Goal: Obtain resource: Obtain resource

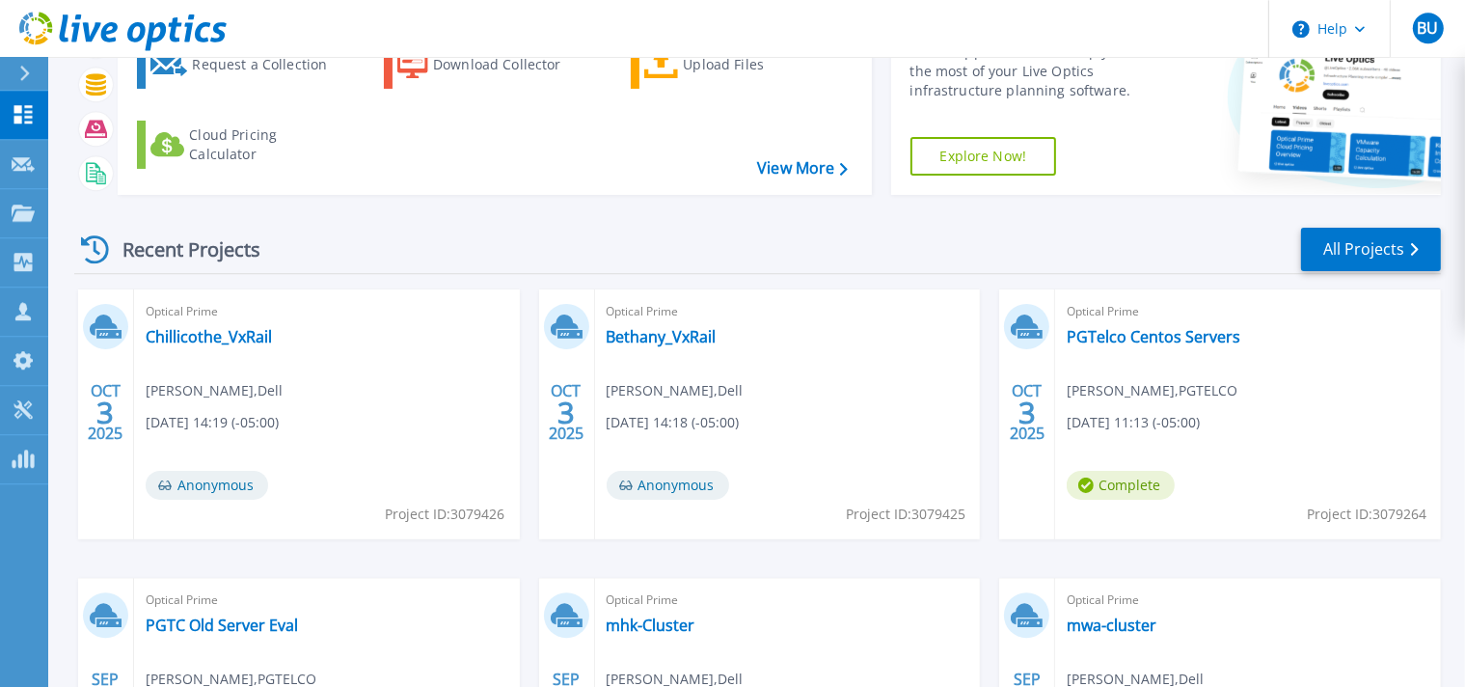
scroll to position [203, 0]
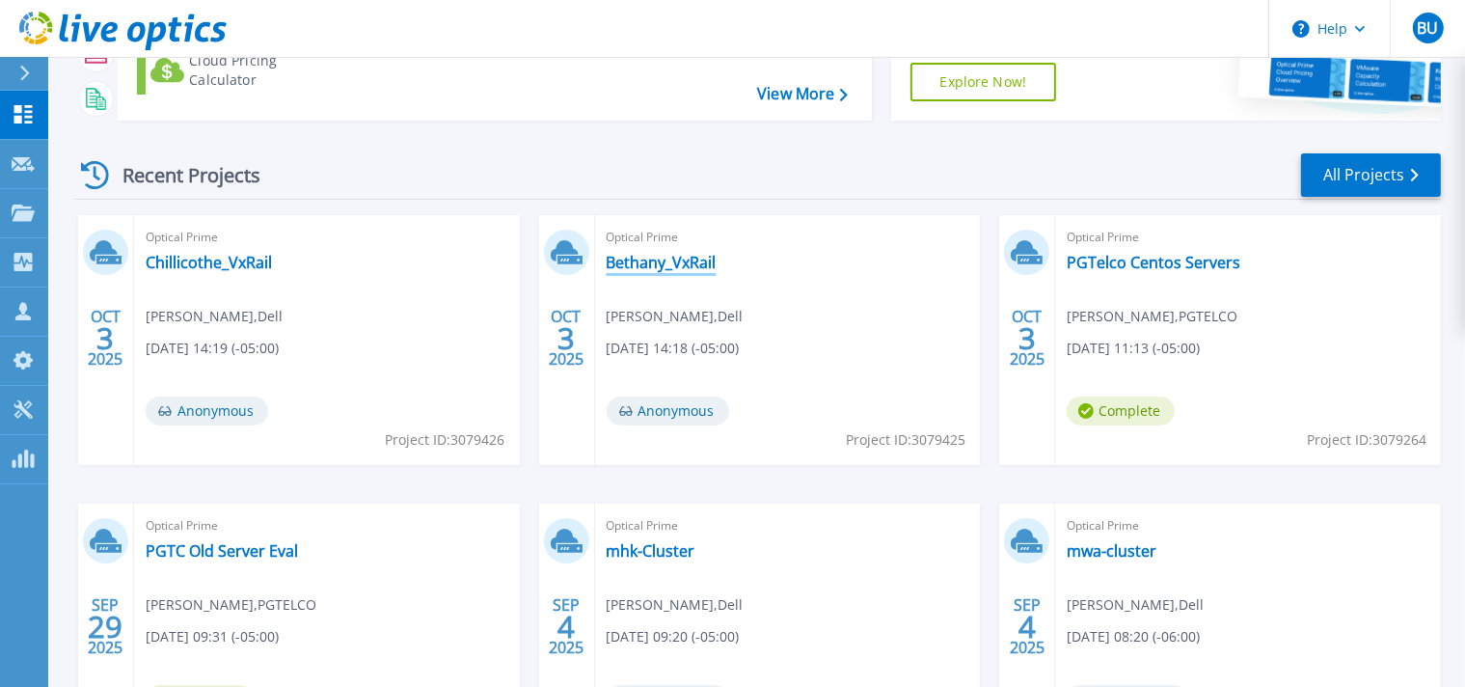
click at [688, 267] on link "Bethany_VxRail" at bounding box center [662, 262] width 110 height 19
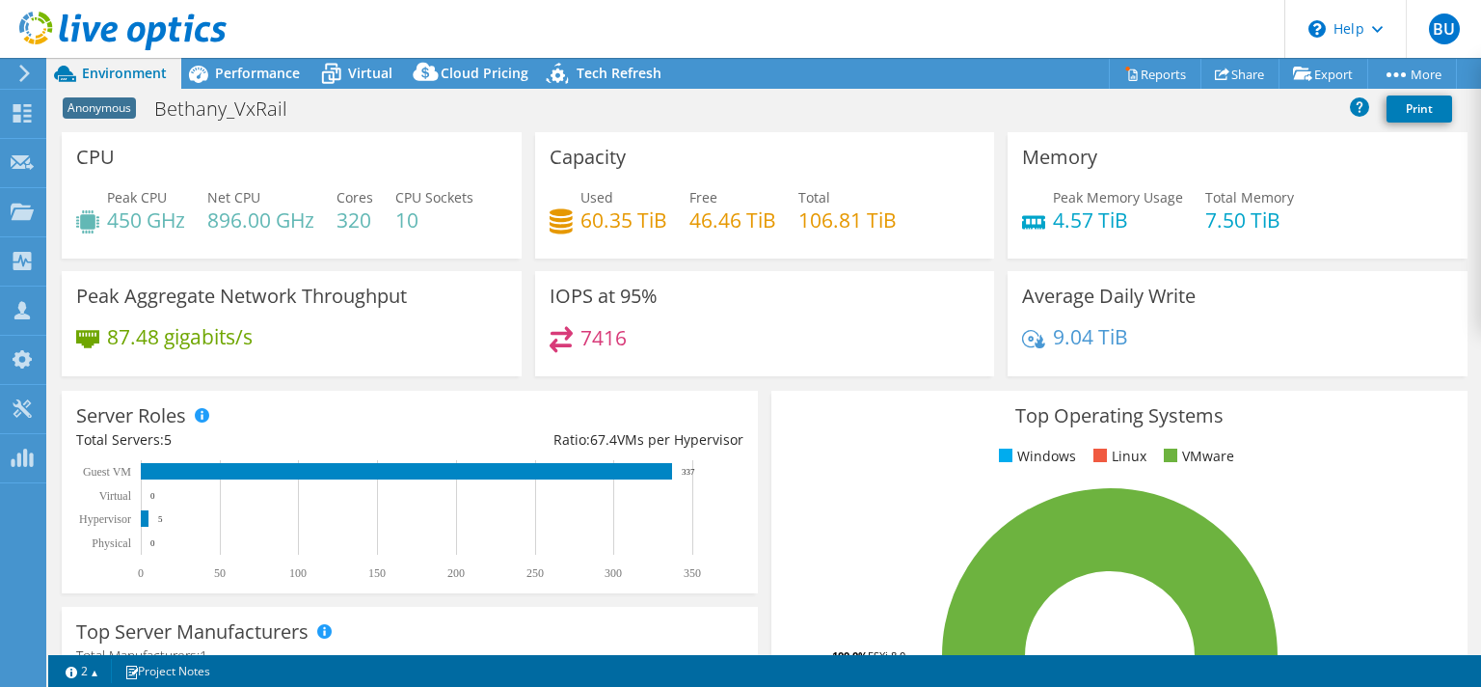
select select "USD"
click at [1155, 71] on link "Reports" at bounding box center [1155, 74] width 93 height 30
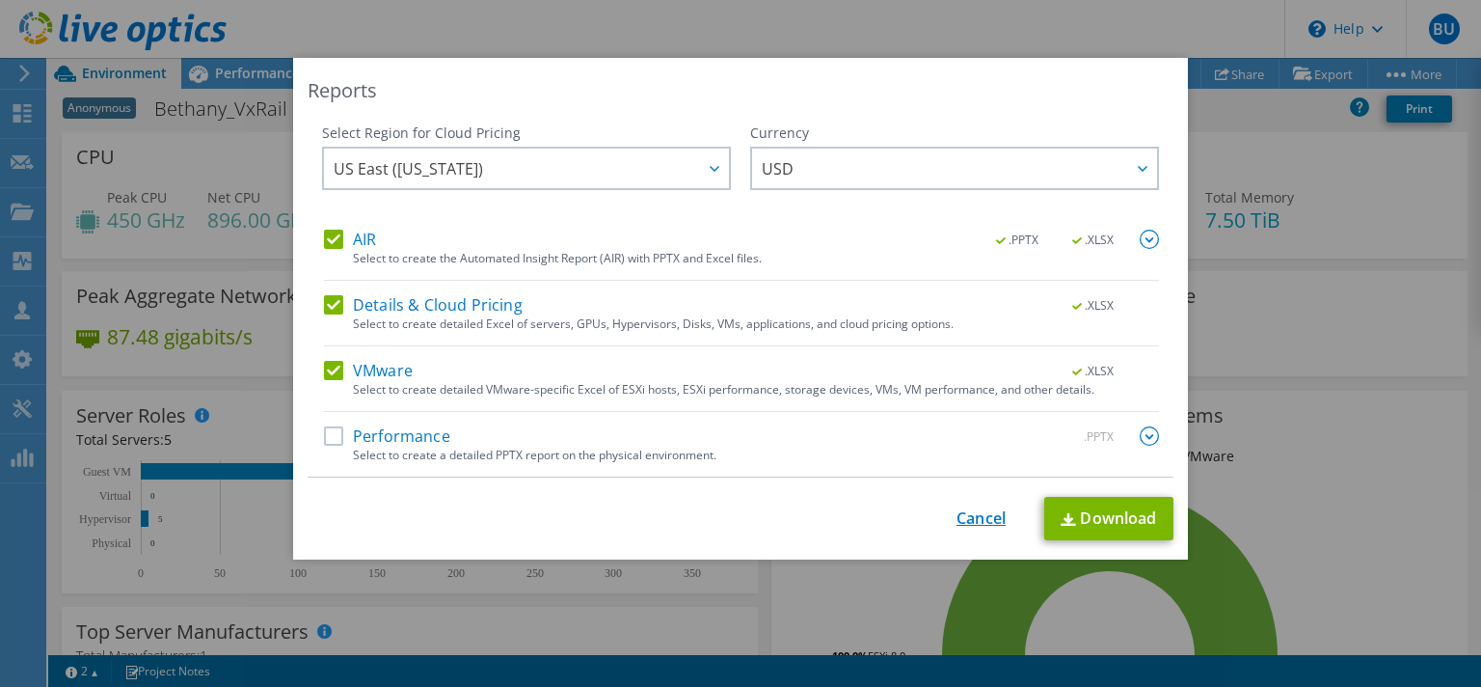
click at [982, 519] on link "Cancel" at bounding box center [981, 518] width 49 height 18
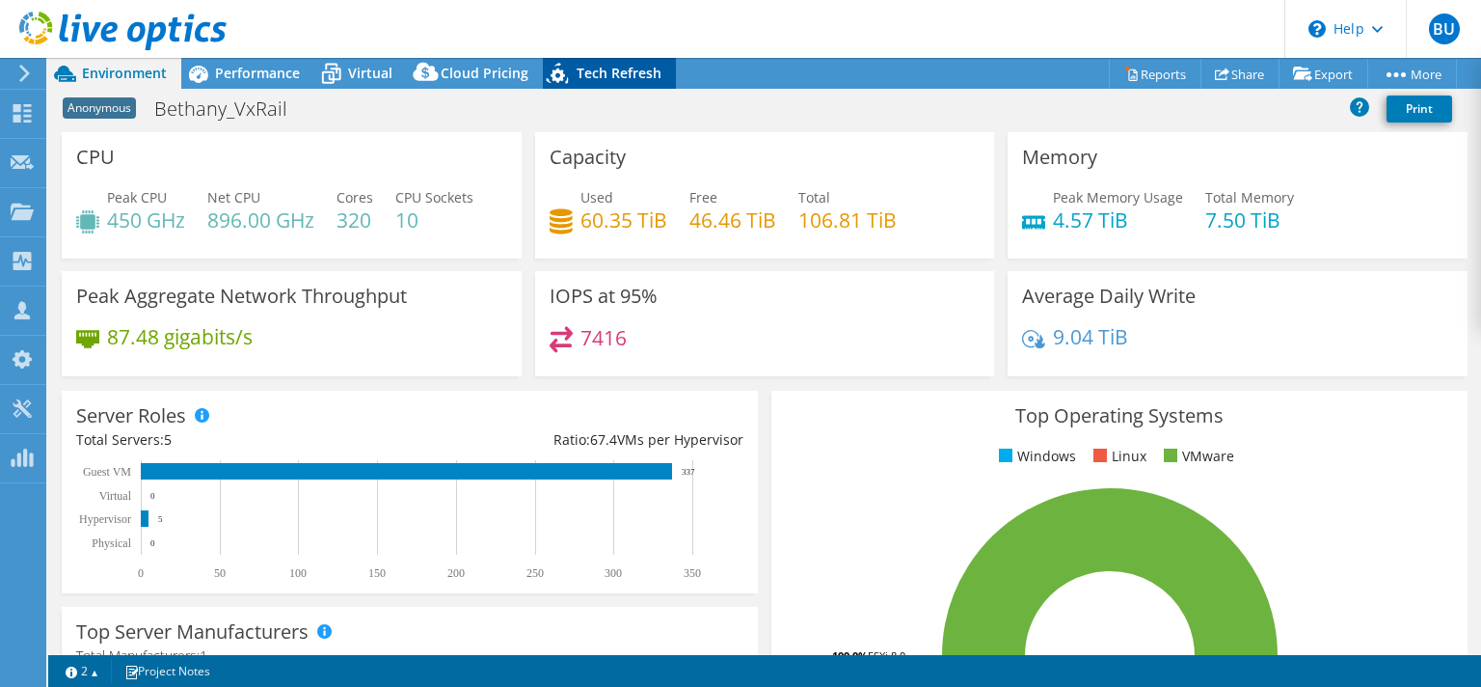
click at [609, 77] on span "Tech Refresh" at bounding box center [619, 73] width 85 height 18
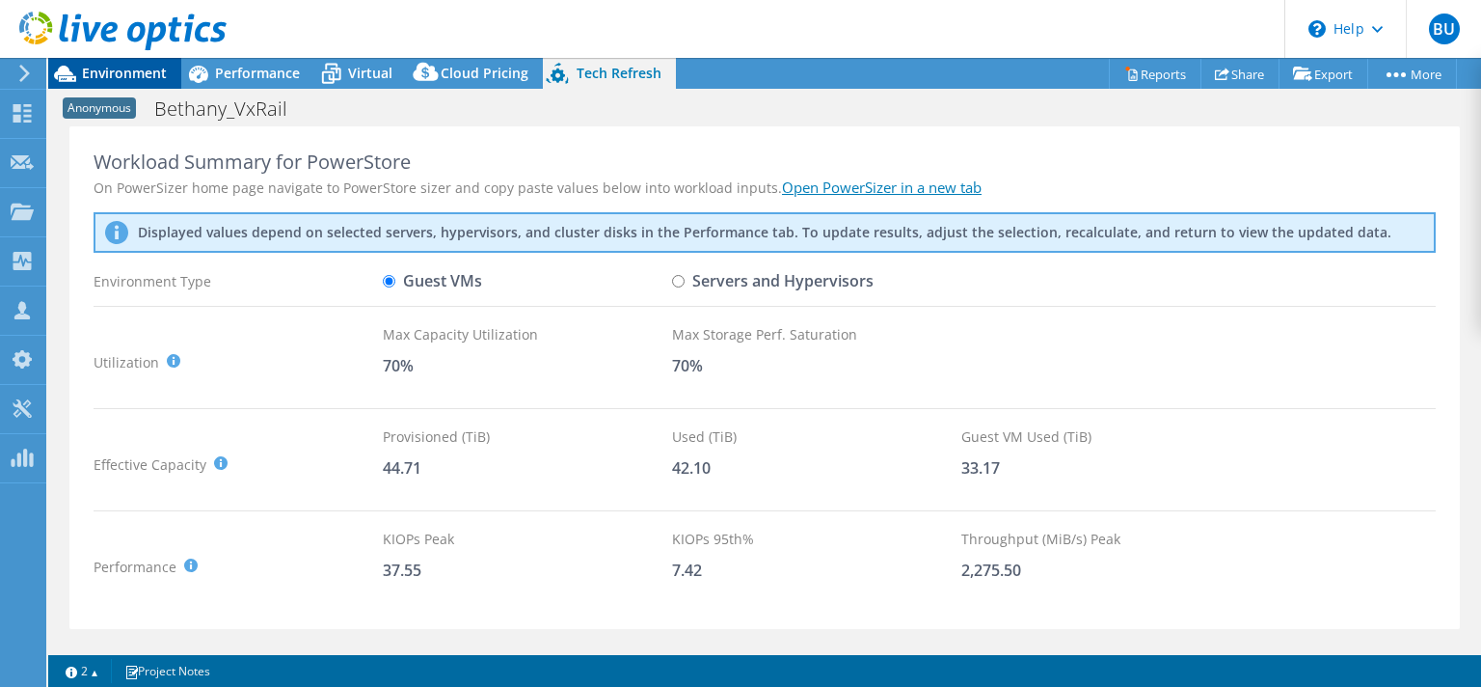
click at [118, 74] on span "Environment" at bounding box center [124, 73] width 85 height 18
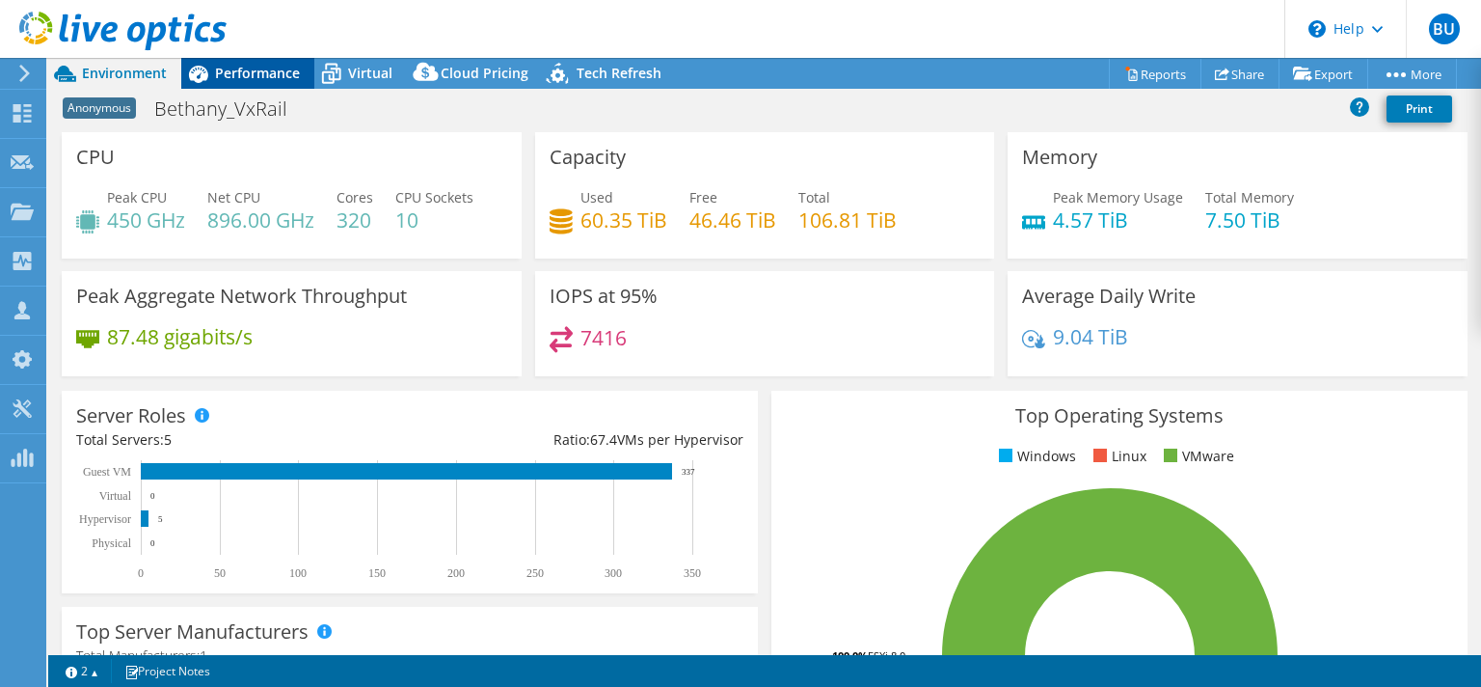
click at [257, 72] on span "Performance" at bounding box center [257, 73] width 85 height 18
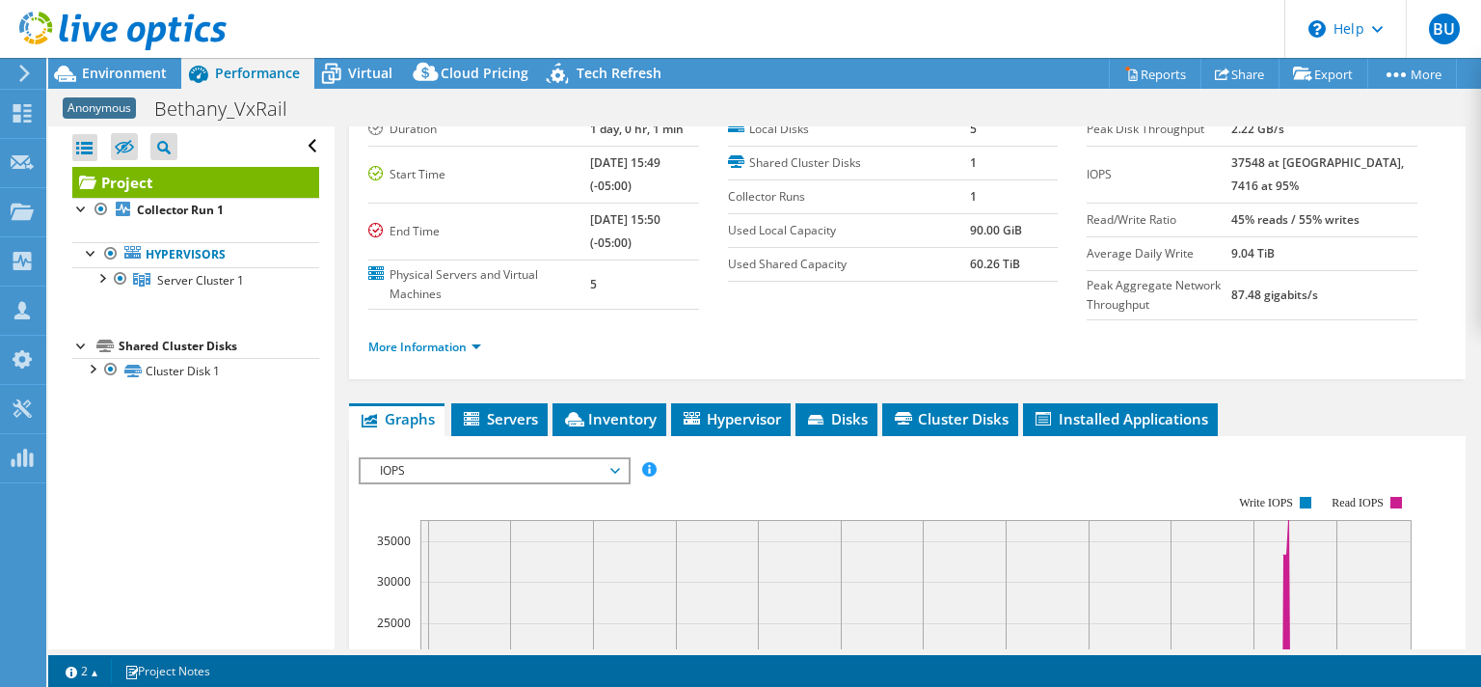
scroll to position [278, 0]
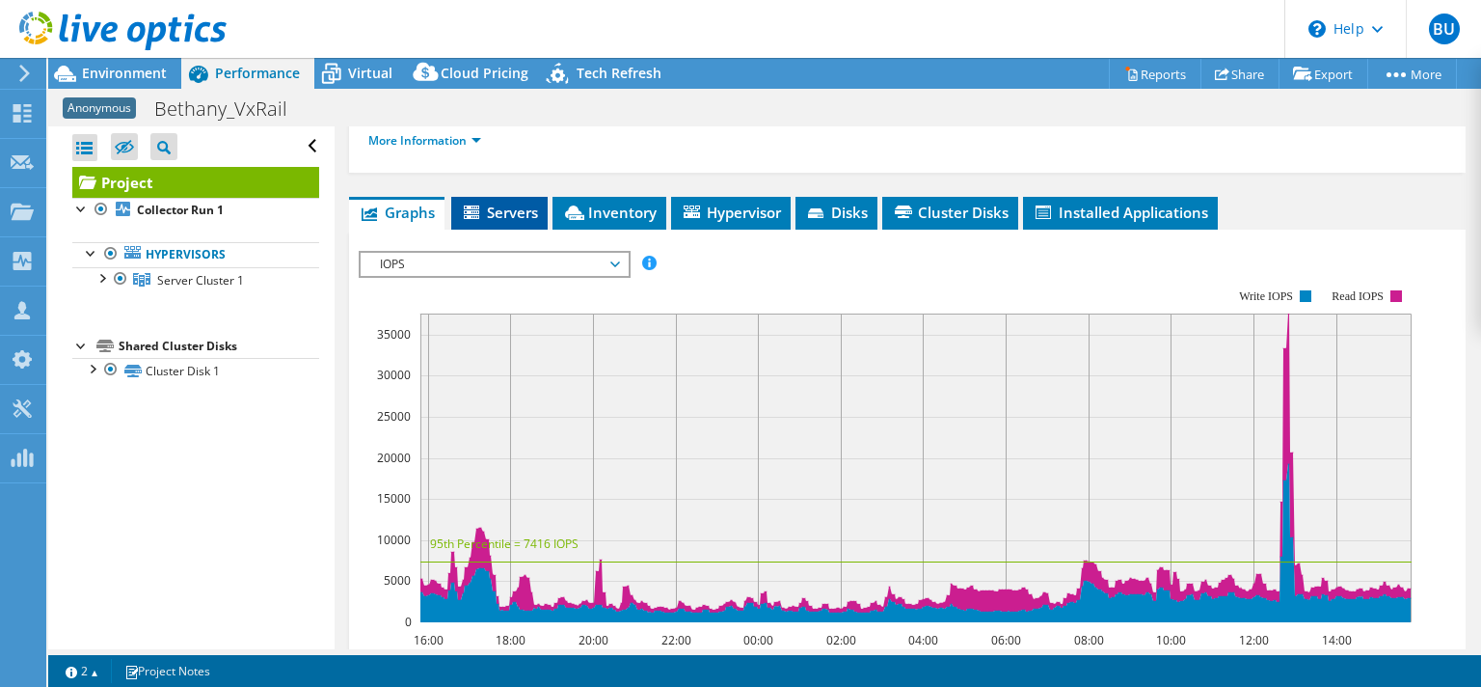
click at [509, 203] on span "Servers" at bounding box center [499, 212] width 77 height 19
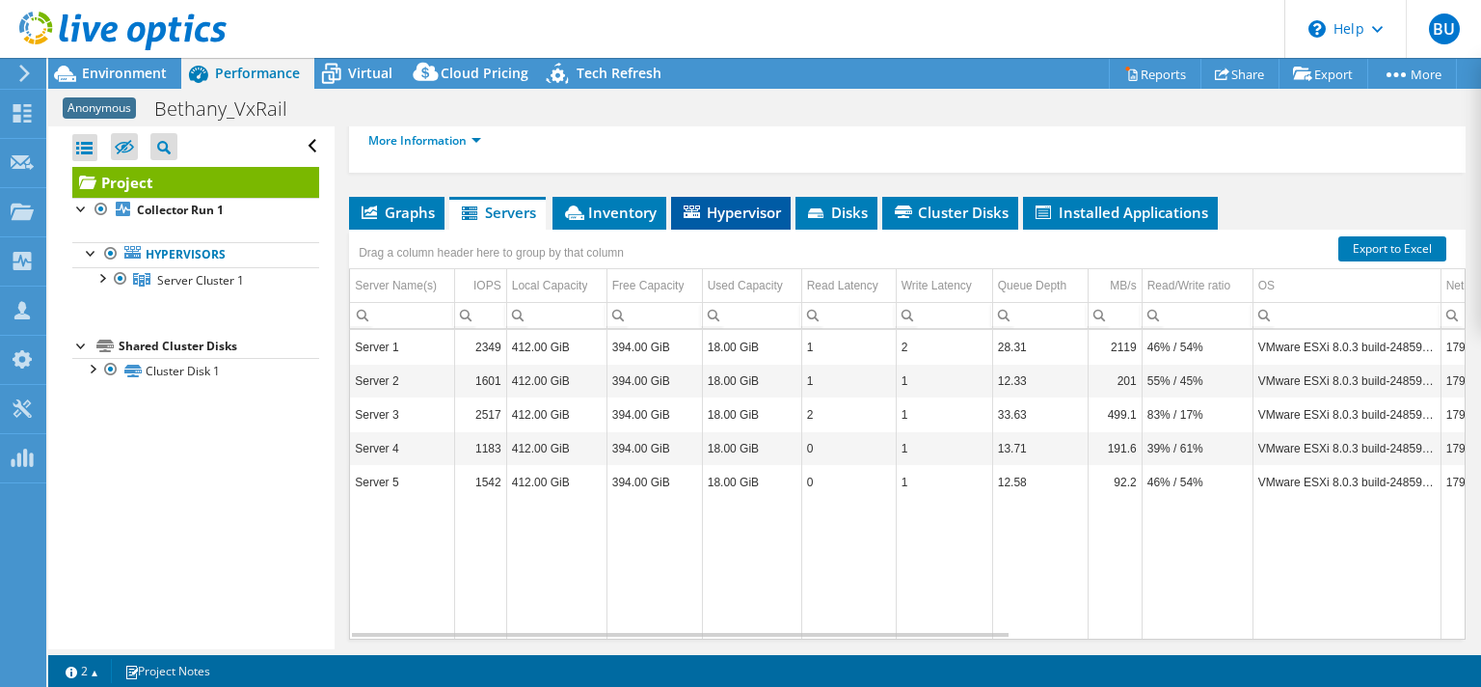
click at [738, 210] on span "Hypervisor" at bounding box center [731, 212] width 100 height 19
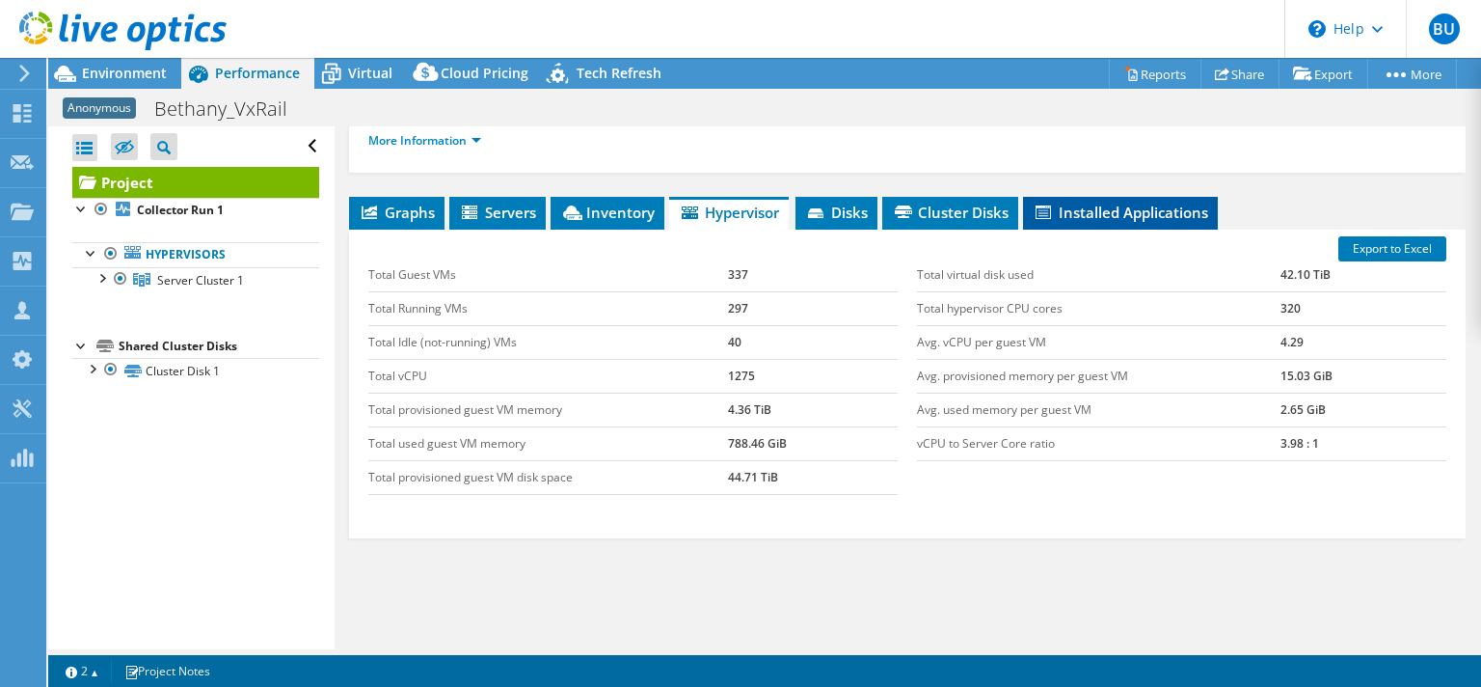
click at [1105, 209] on span "Installed Applications" at bounding box center [1121, 212] width 176 height 19
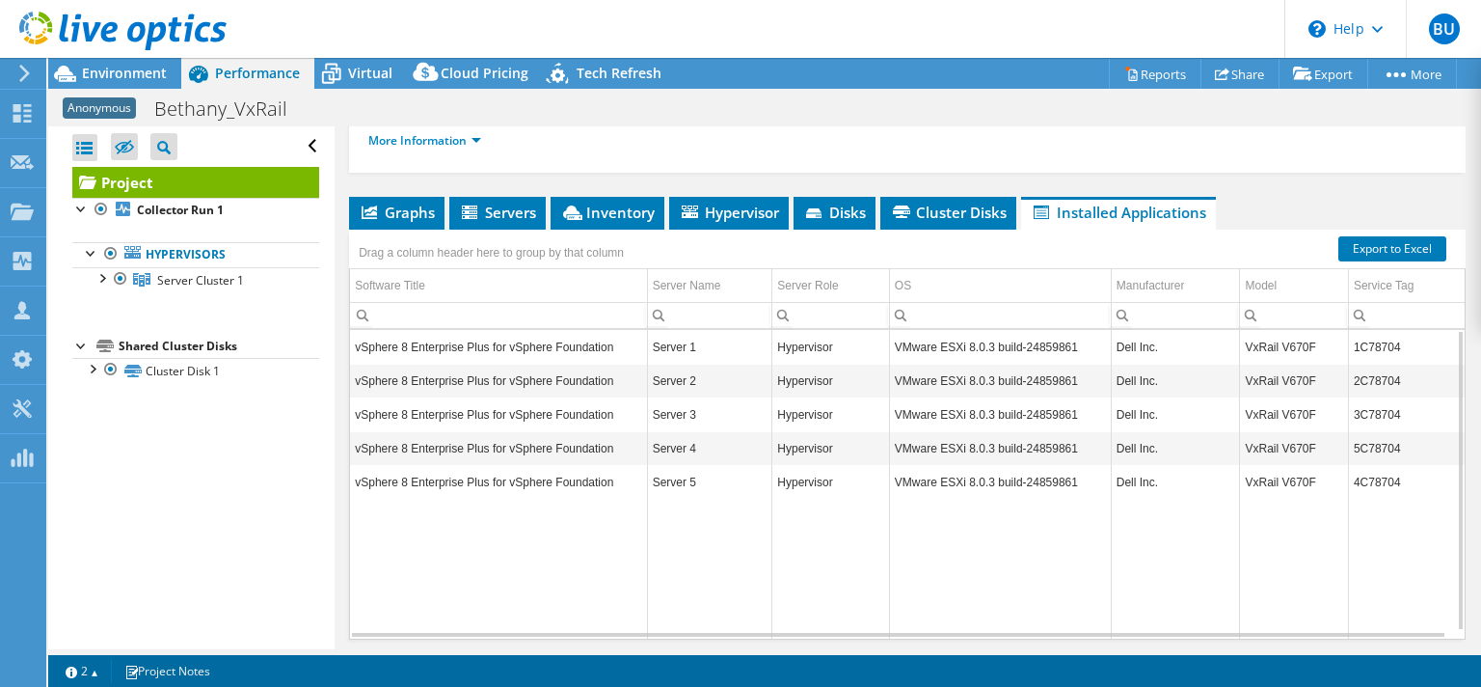
scroll to position [0, 0]
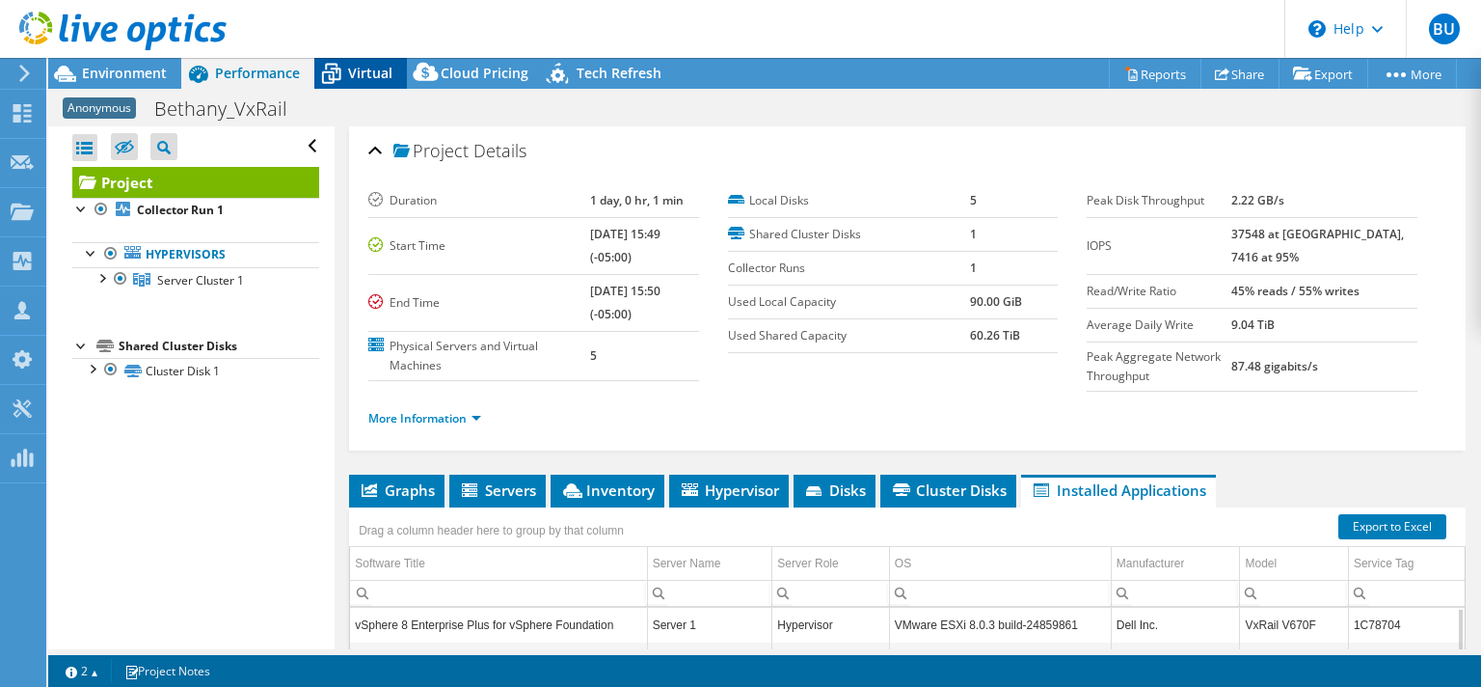
click at [356, 77] on span "Virtual" at bounding box center [370, 73] width 44 height 18
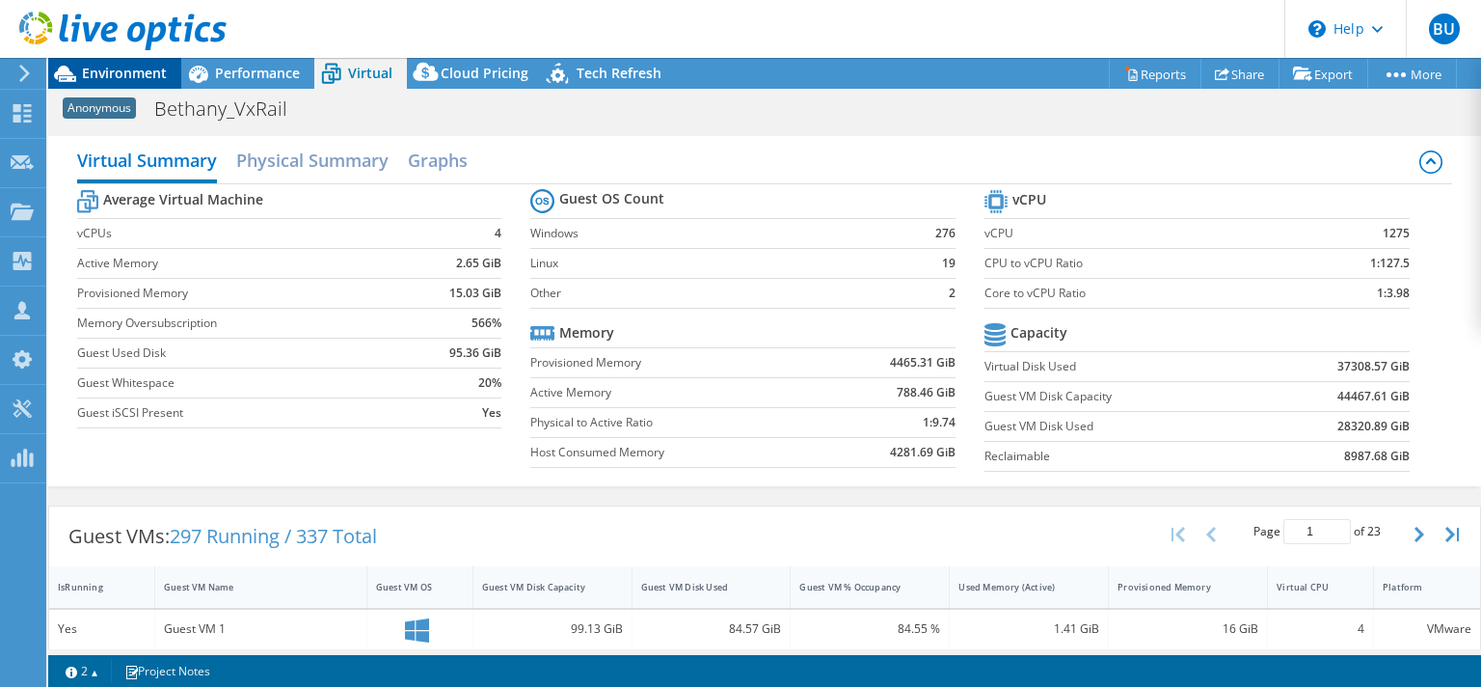
click at [118, 71] on span "Environment" at bounding box center [124, 73] width 85 height 18
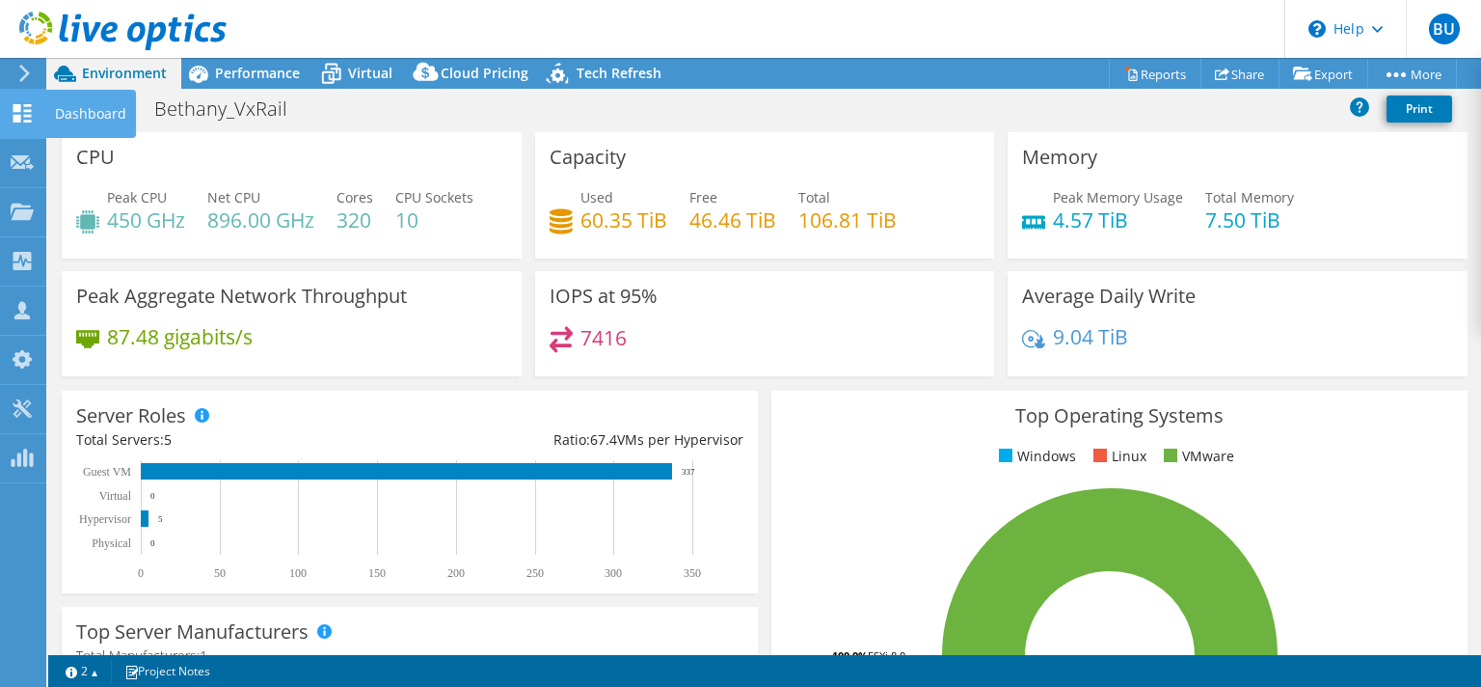
click at [21, 118] on use at bounding box center [23, 113] width 18 height 18
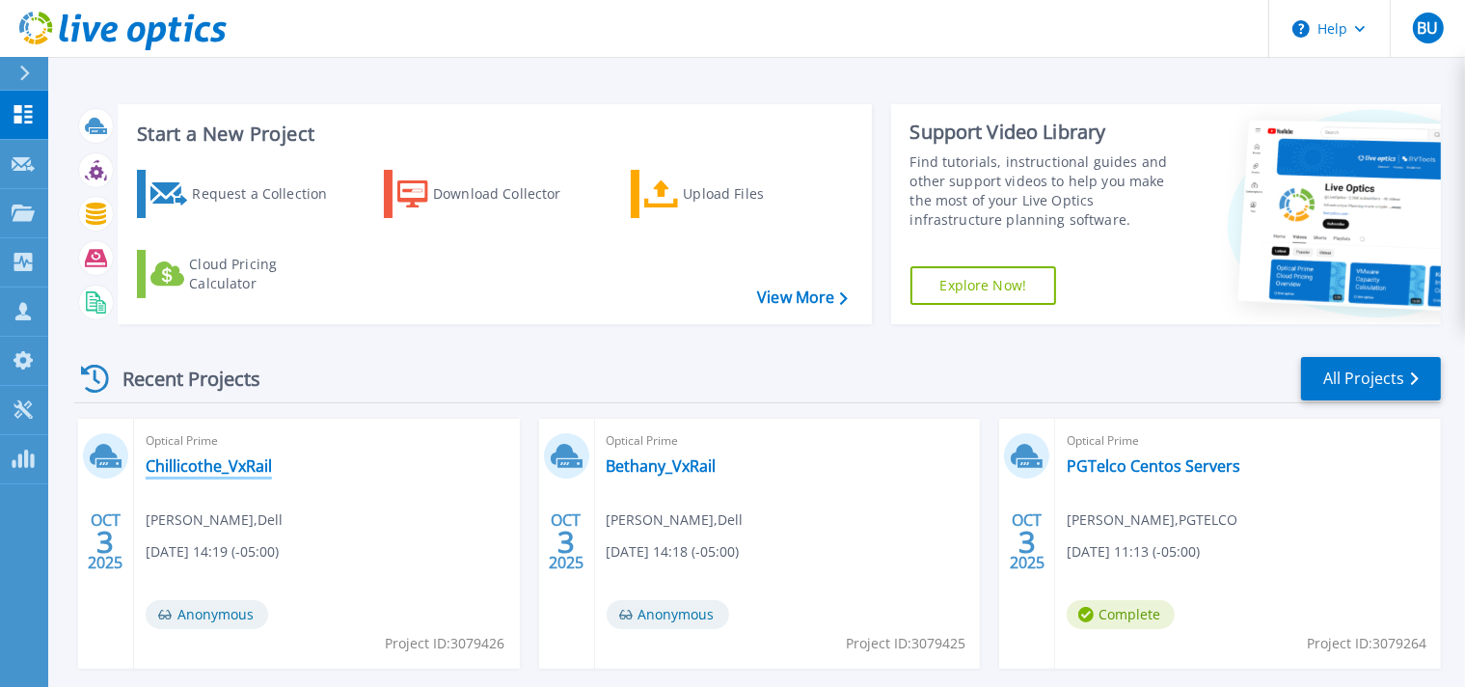
click at [218, 468] on link "Chillicothe_VxRail" at bounding box center [209, 465] width 126 height 19
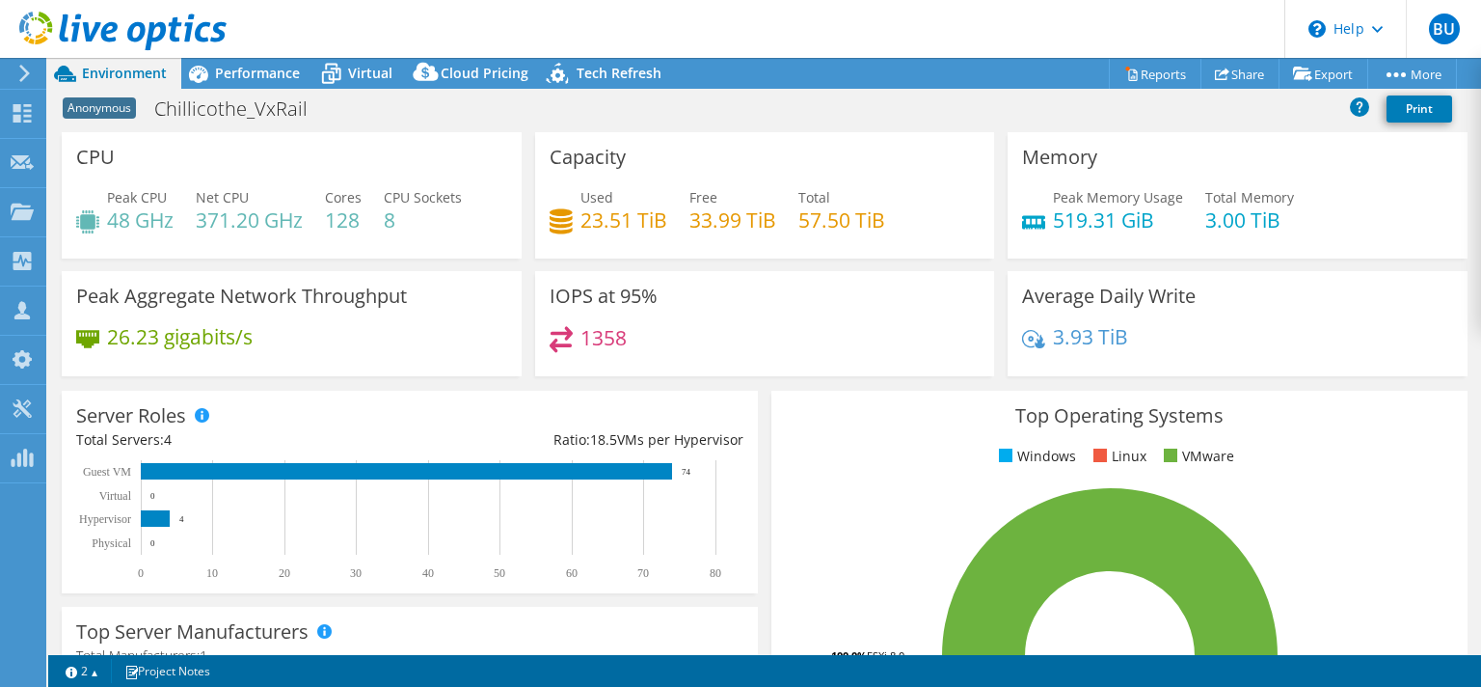
select select "USD"
click at [1153, 69] on link "Reports" at bounding box center [1155, 74] width 93 height 30
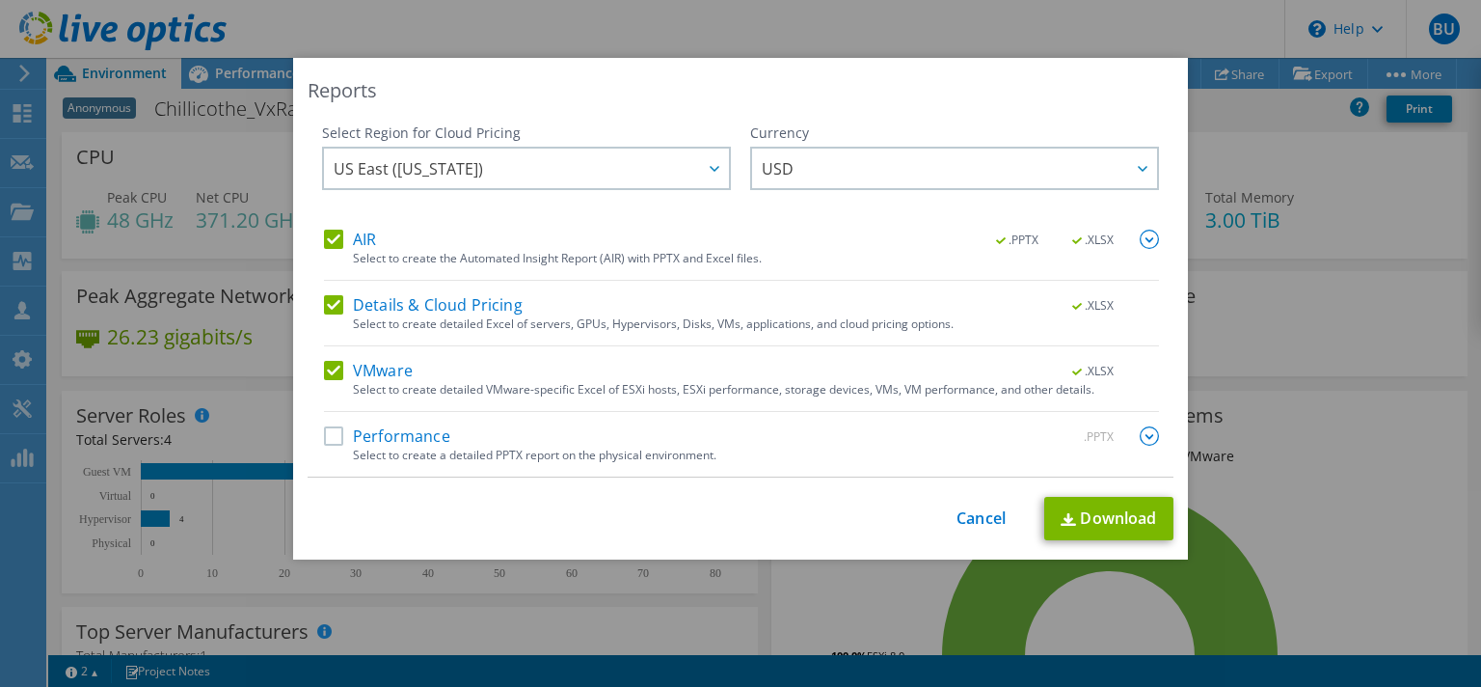
click at [328, 434] on label "Performance" at bounding box center [387, 435] width 126 height 19
click at [0, 0] on input "Performance" at bounding box center [0, 0] width 0 height 0
click at [1140, 237] on img at bounding box center [1149, 239] width 19 height 19
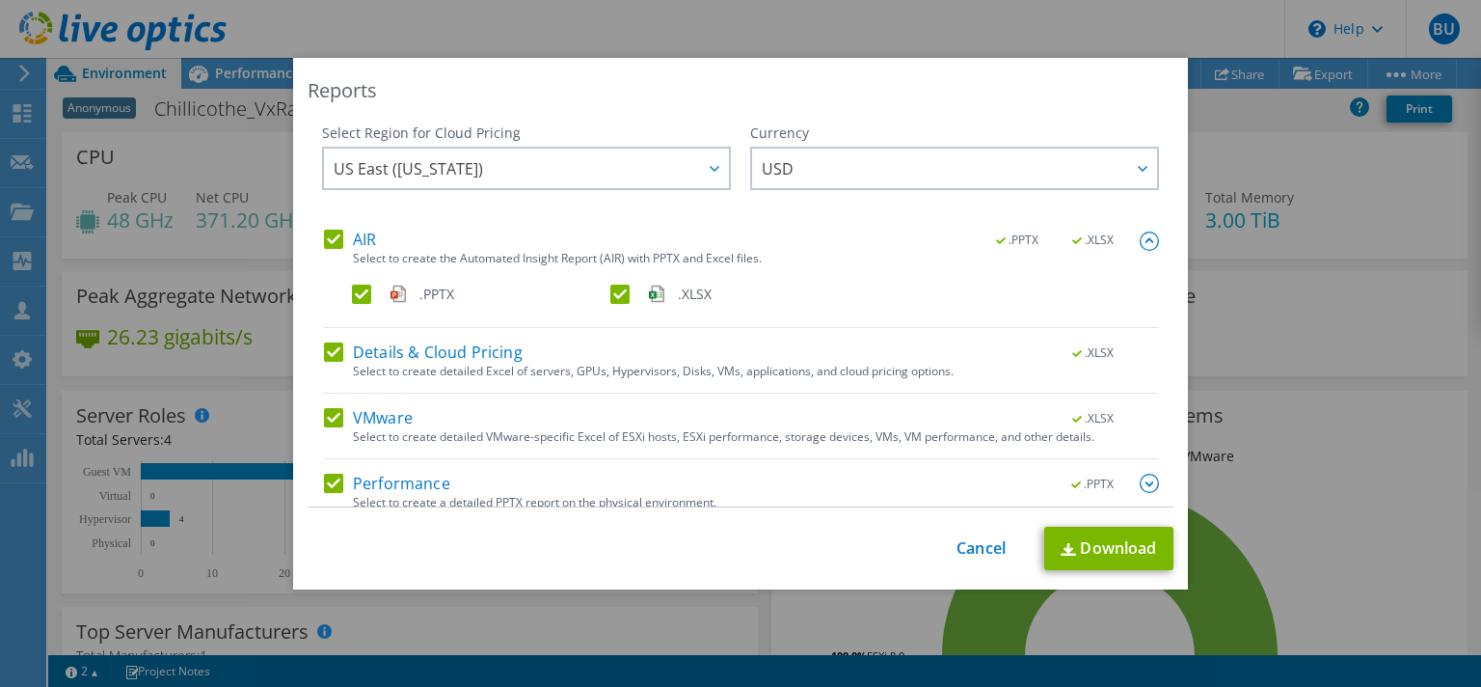
scroll to position [17, 0]
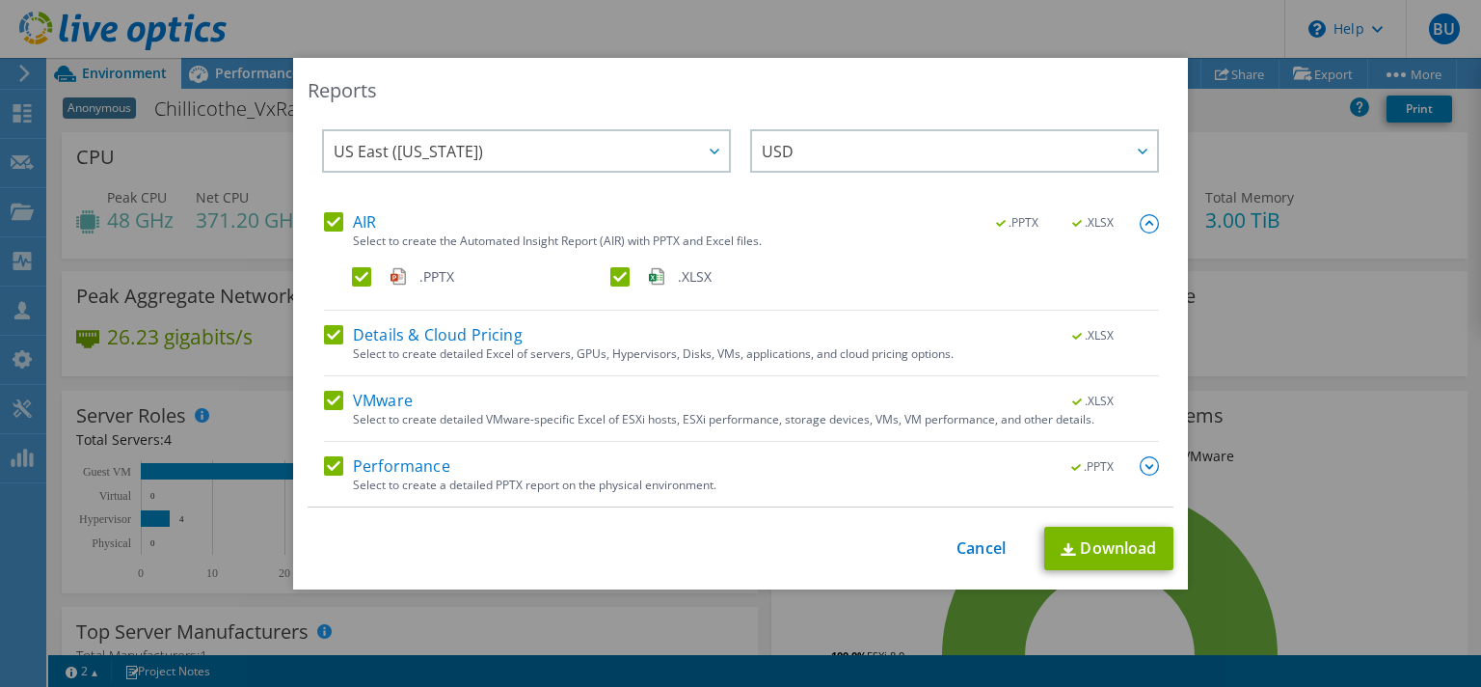
click at [1140, 465] on img at bounding box center [1149, 465] width 19 height 19
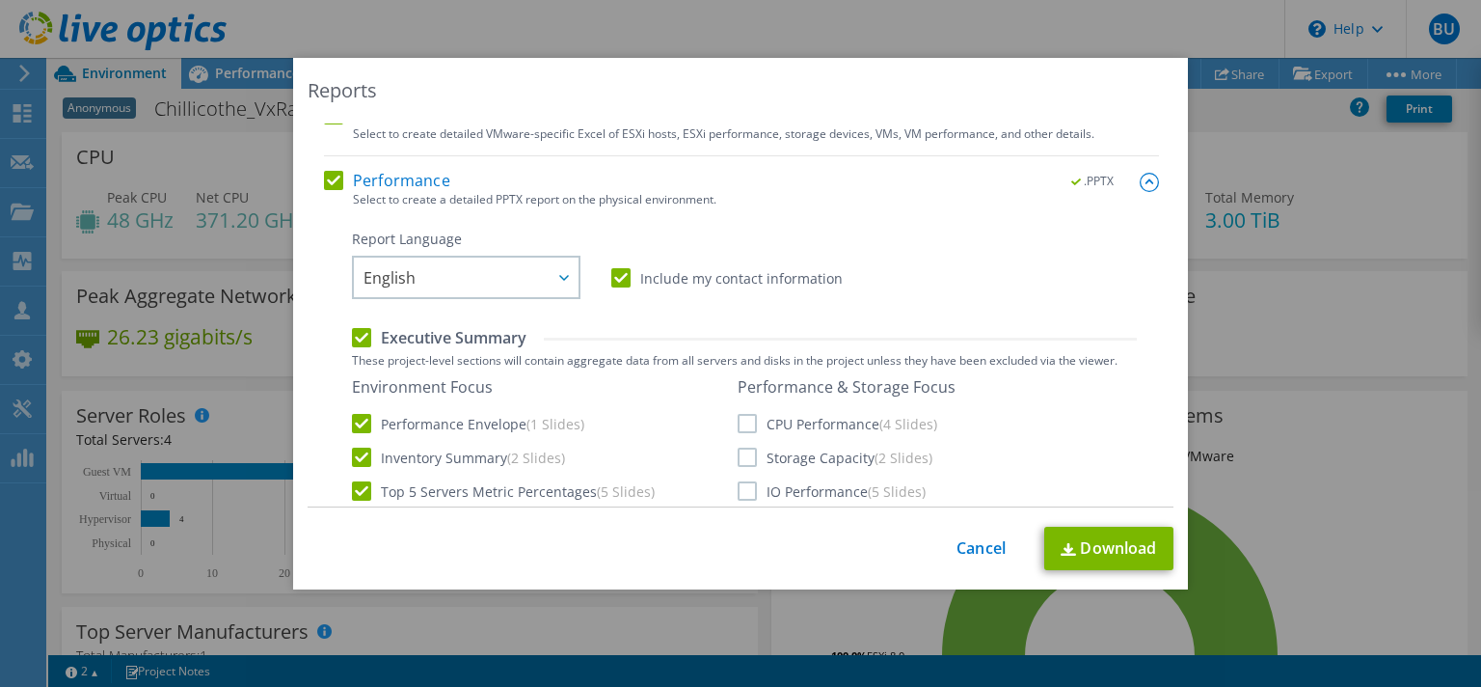
scroll to position [388, 0]
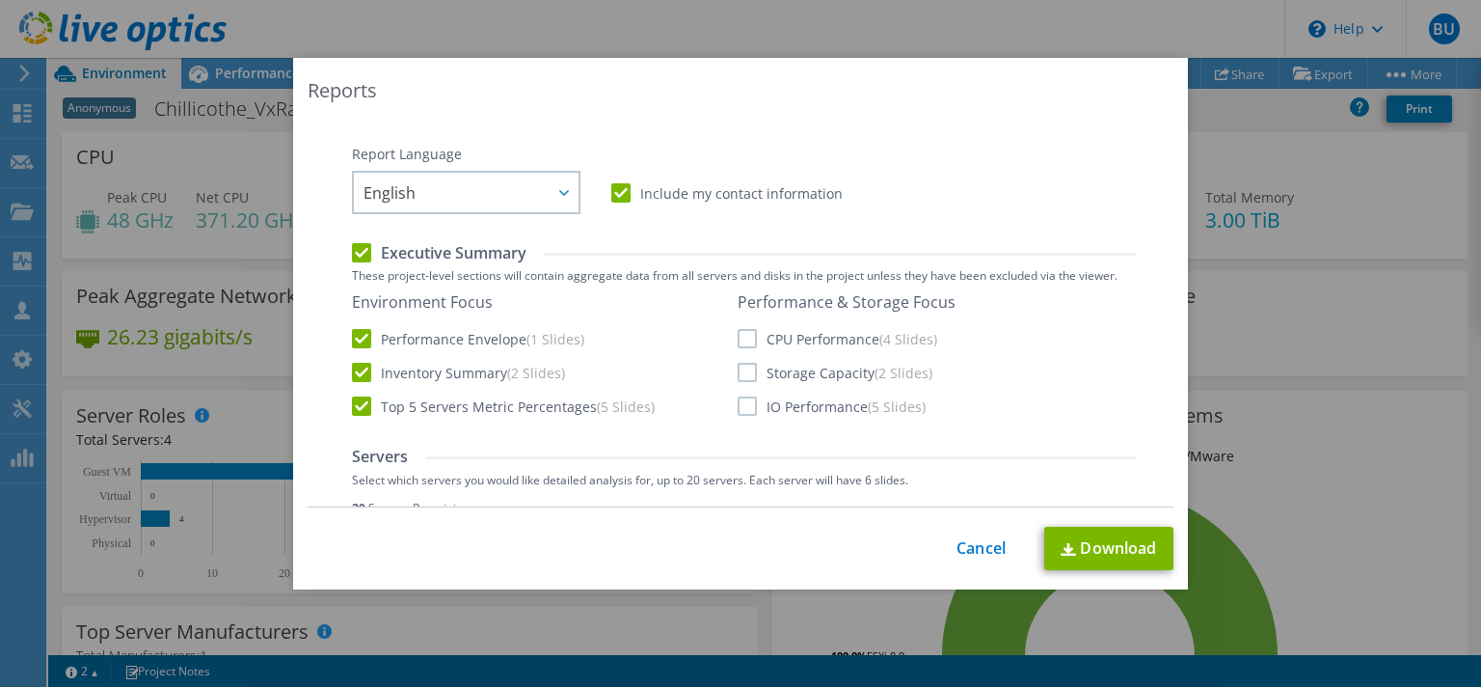
click at [750, 338] on label "CPU Performance (4 Slides)" at bounding box center [838, 338] width 200 height 19
click at [0, 0] on input "CPU Performance (4 Slides)" at bounding box center [0, 0] width 0 height 0
click at [739, 370] on label "Storage Capacity (2 Slides)" at bounding box center [835, 372] width 195 height 19
click at [0, 0] on input "Storage Capacity (2 Slides)" at bounding box center [0, 0] width 0 height 0
click at [738, 409] on label "IO Performance (5 Slides)" at bounding box center [832, 405] width 188 height 19
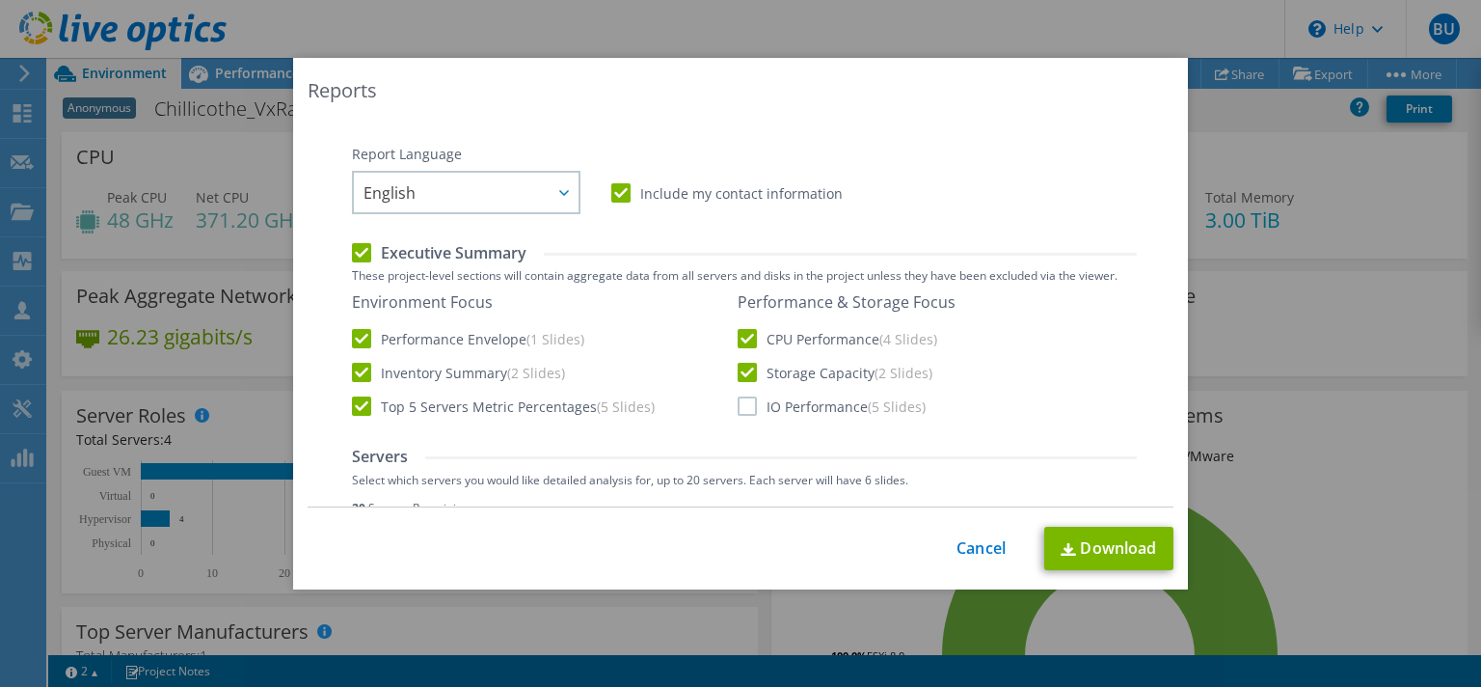
click at [0, 0] on input "IO Performance (5 Slides)" at bounding box center [0, 0] width 0 height 0
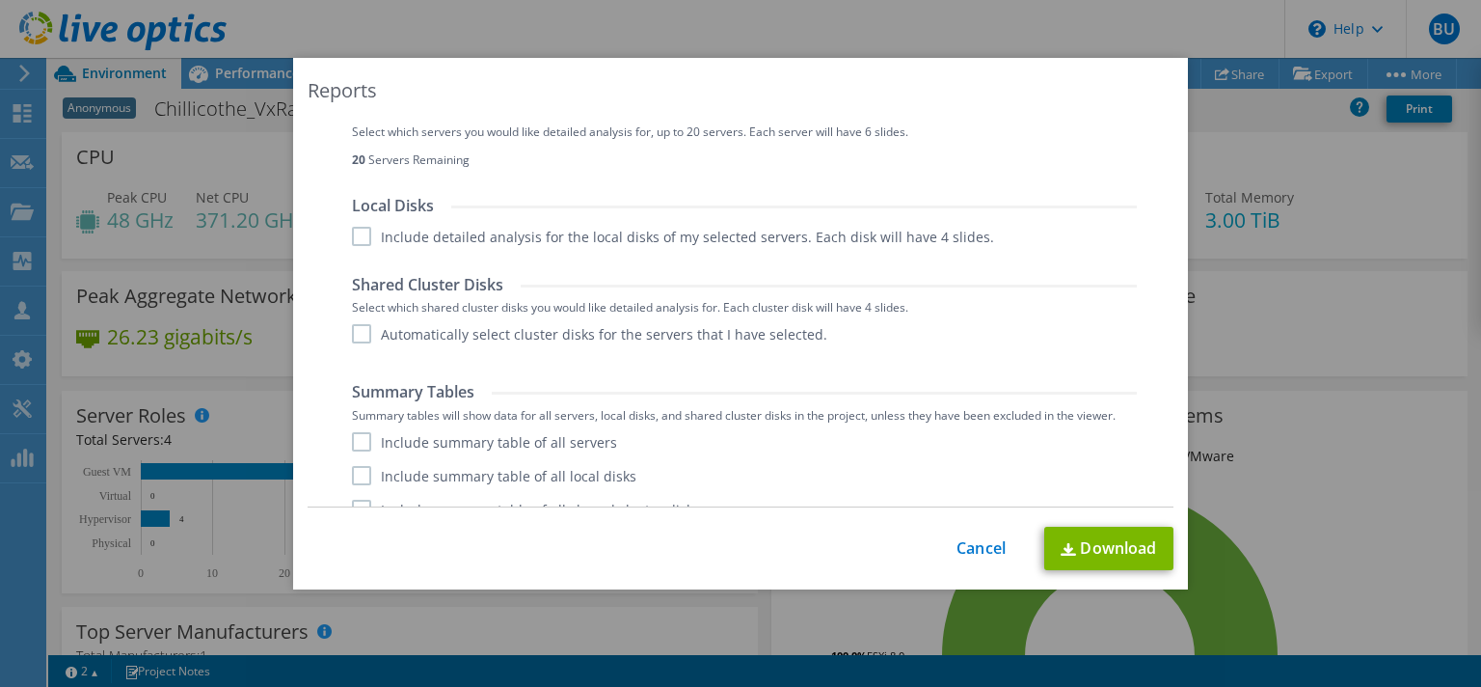
scroll to position [762, 0]
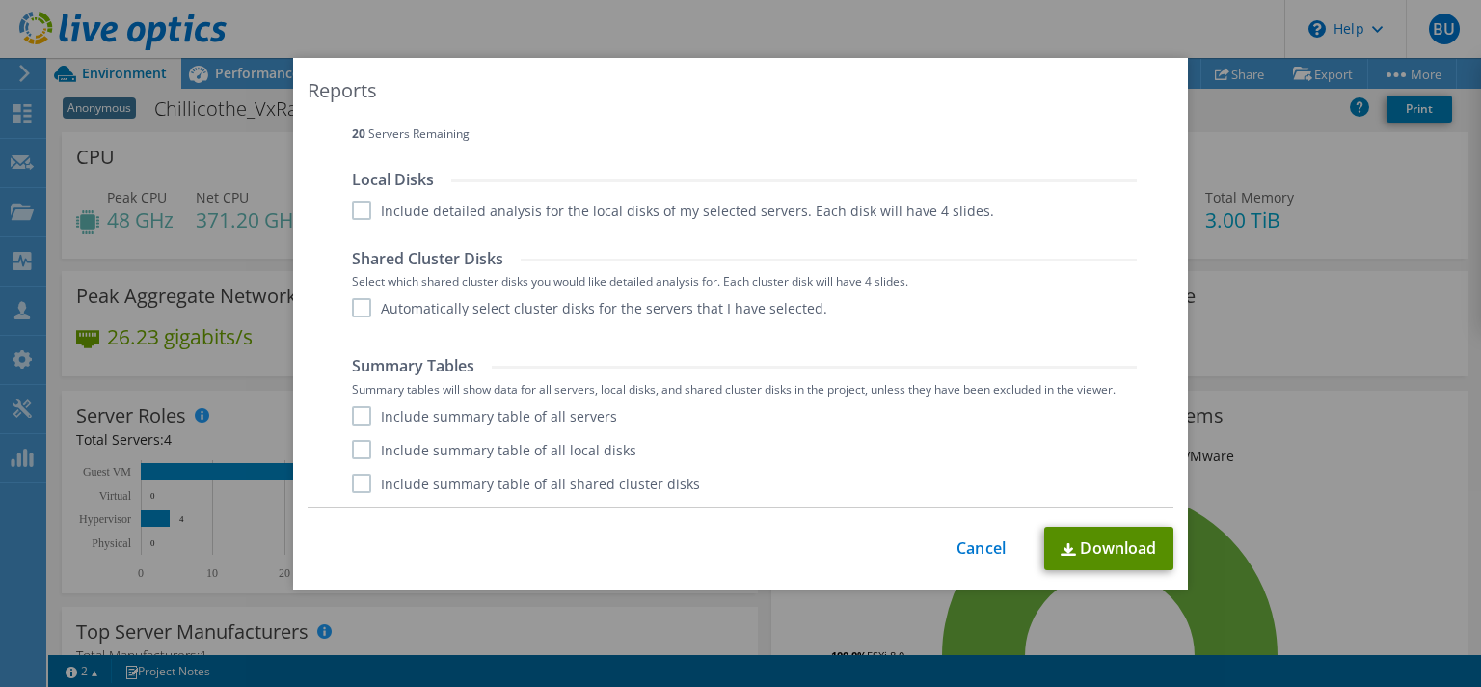
click at [1078, 543] on link "Download" at bounding box center [1108, 548] width 129 height 43
click at [1097, 547] on link "Download" at bounding box center [1108, 548] width 129 height 43
click at [1065, 538] on link "Download" at bounding box center [1108, 548] width 129 height 43
click at [975, 552] on link "Cancel" at bounding box center [981, 548] width 49 height 18
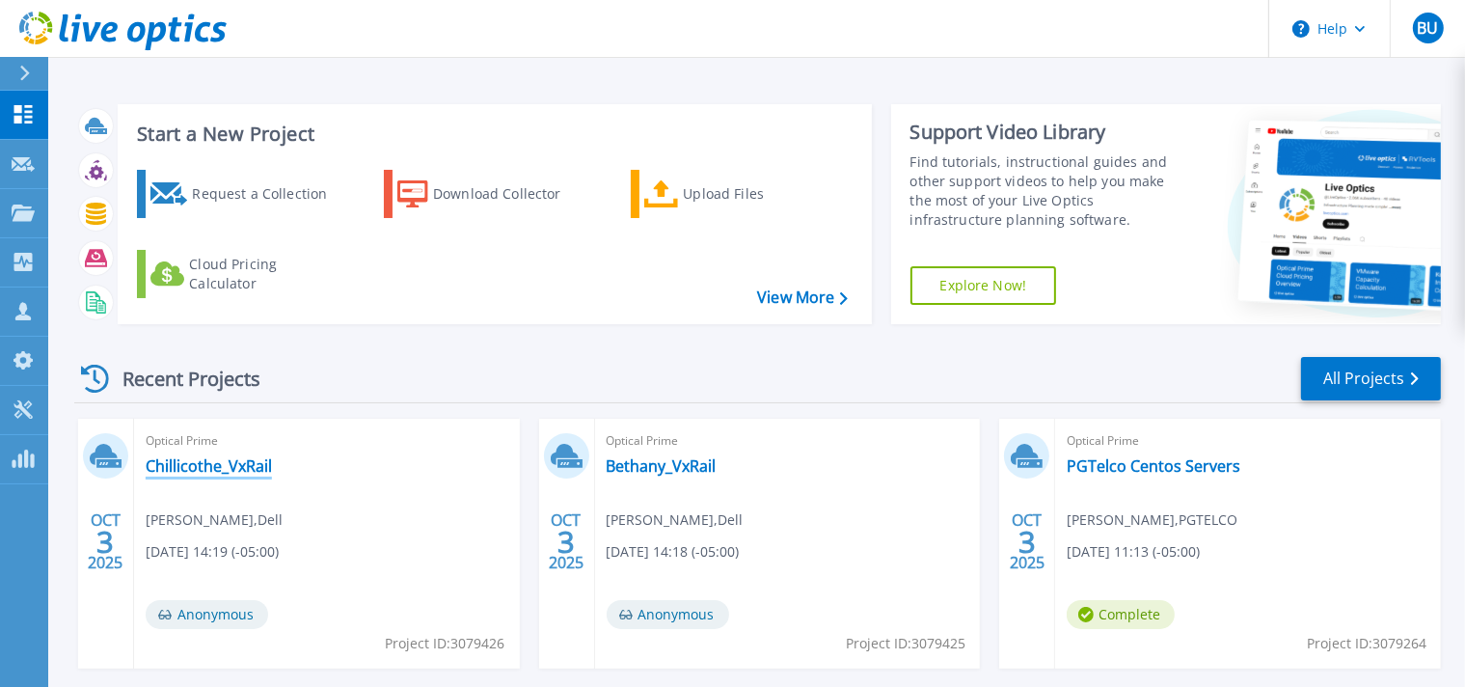
click at [203, 468] on link "Chillicothe_VxRail" at bounding box center [209, 465] width 126 height 19
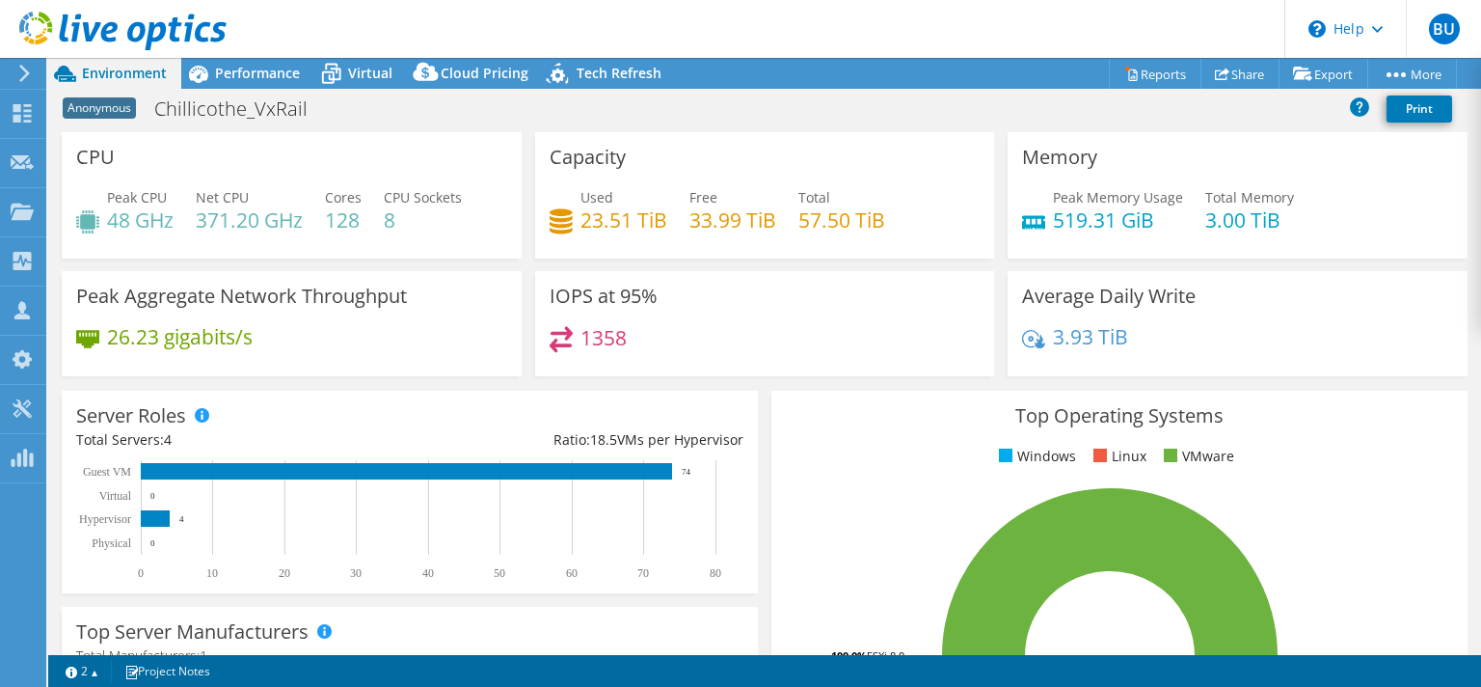
select select "USD"
click at [1140, 82] on link "Reports" at bounding box center [1155, 74] width 93 height 30
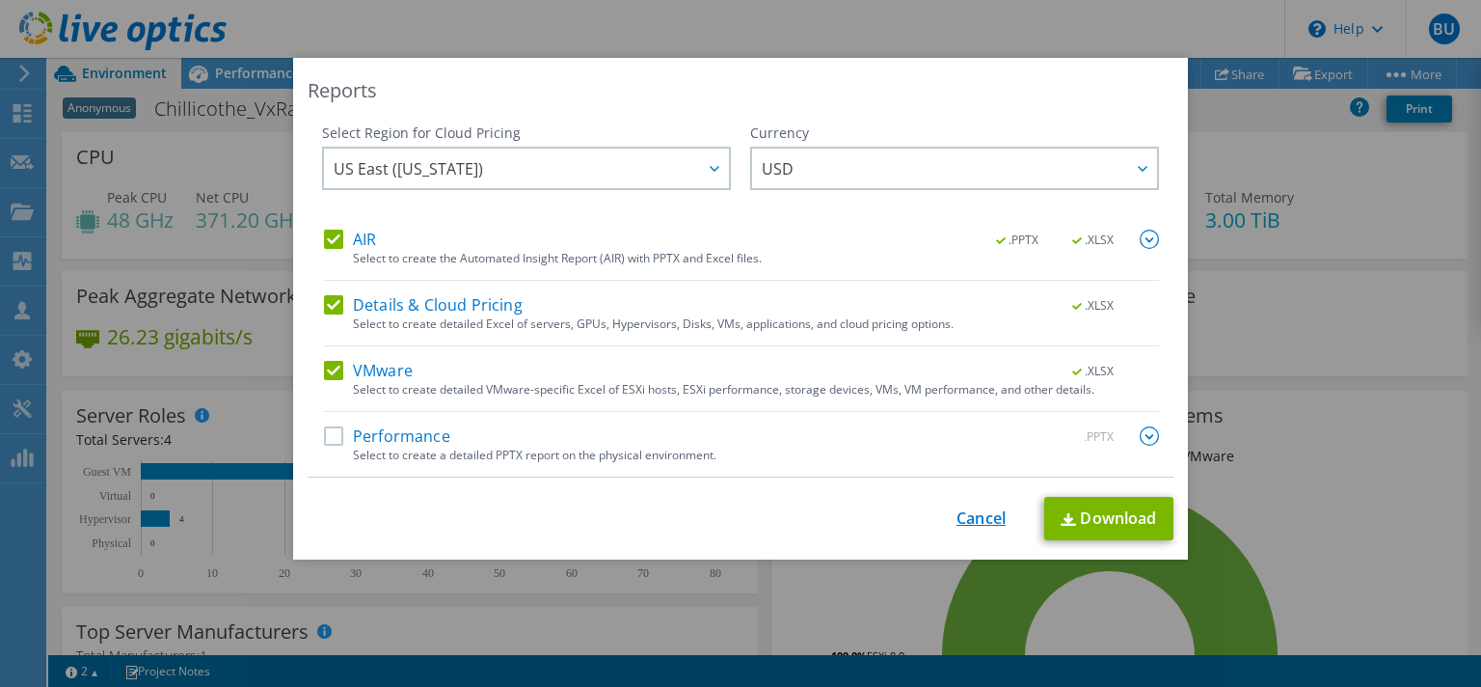
click at [974, 523] on link "Cancel" at bounding box center [981, 518] width 49 height 18
